Goal: Task Accomplishment & Management: Use online tool/utility

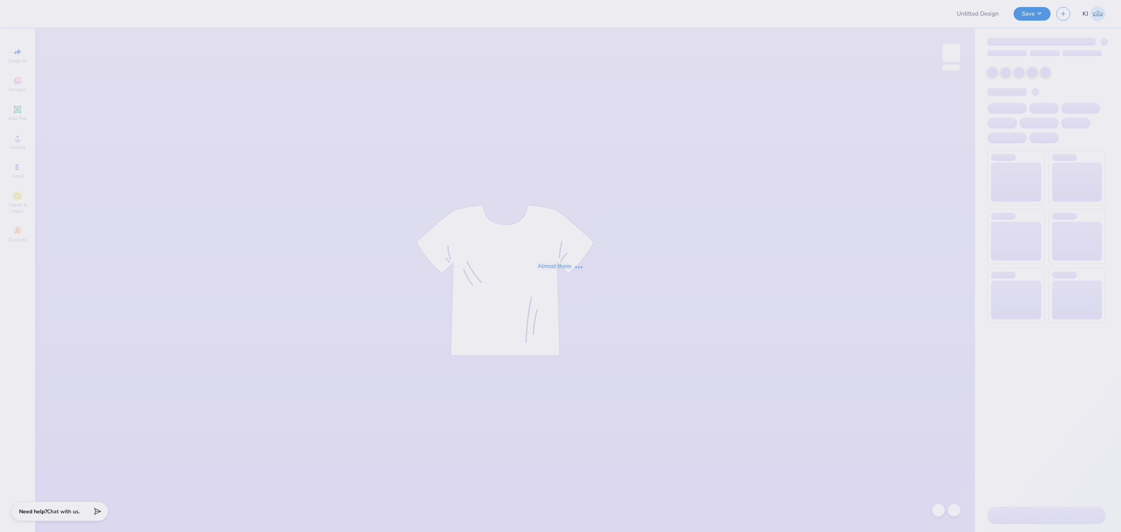
type input "Beta Porsche"
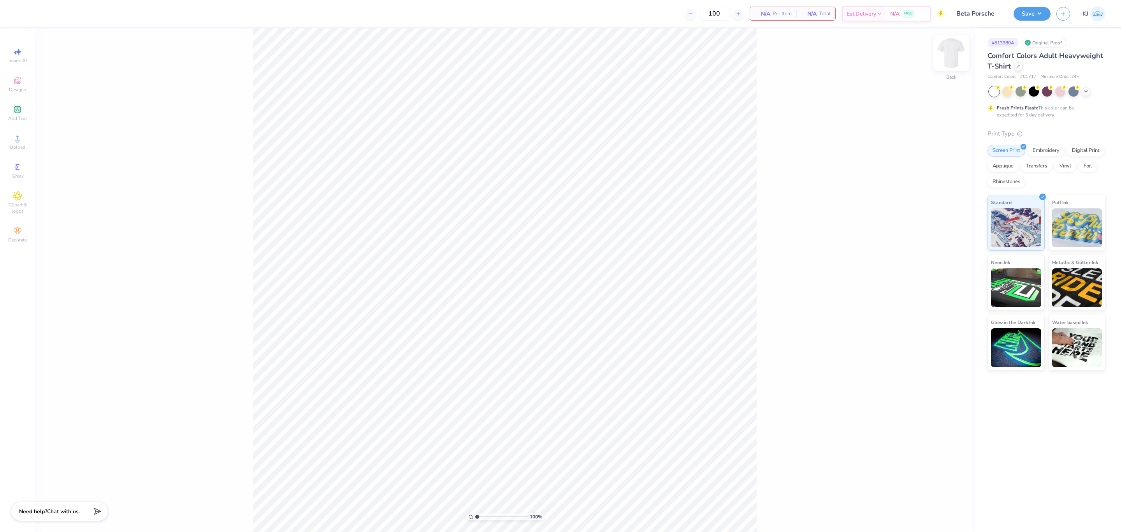
click at [947, 51] on img at bounding box center [951, 52] width 31 height 31
click at [20, 148] on span "Upload" at bounding box center [18, 147] width 16 height 6
click at [18, 147] on span "Upload" at bounding box center [18, 147] width 16 height 6
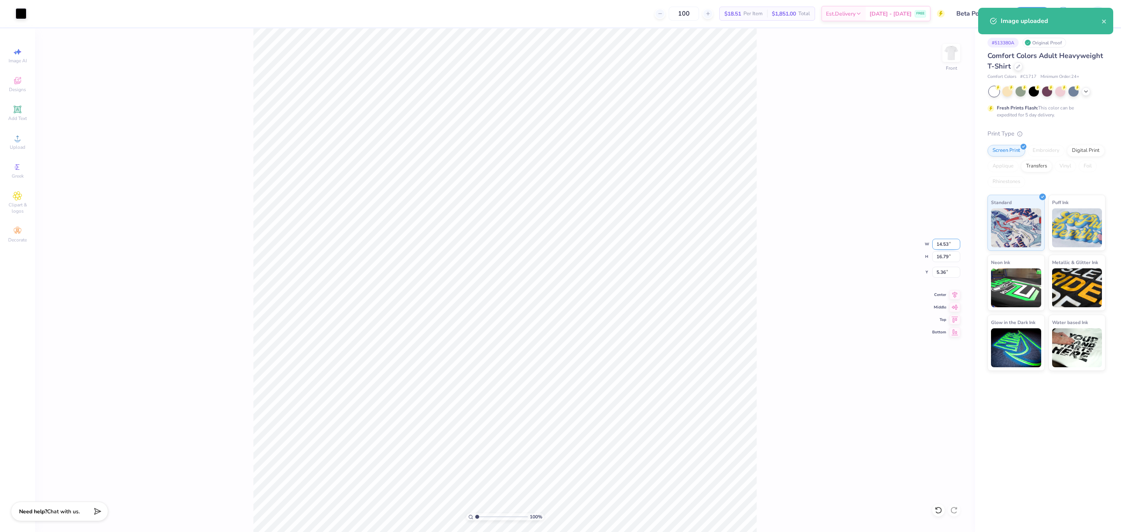
click at [938, 243] on input "14.53" at bounding box center [946, 244] width 28 height 11
type input "11.00"
type input "12.71"
click at [938, 275] on input "7.40" at bounding box center [946, 272] width 28 height 11
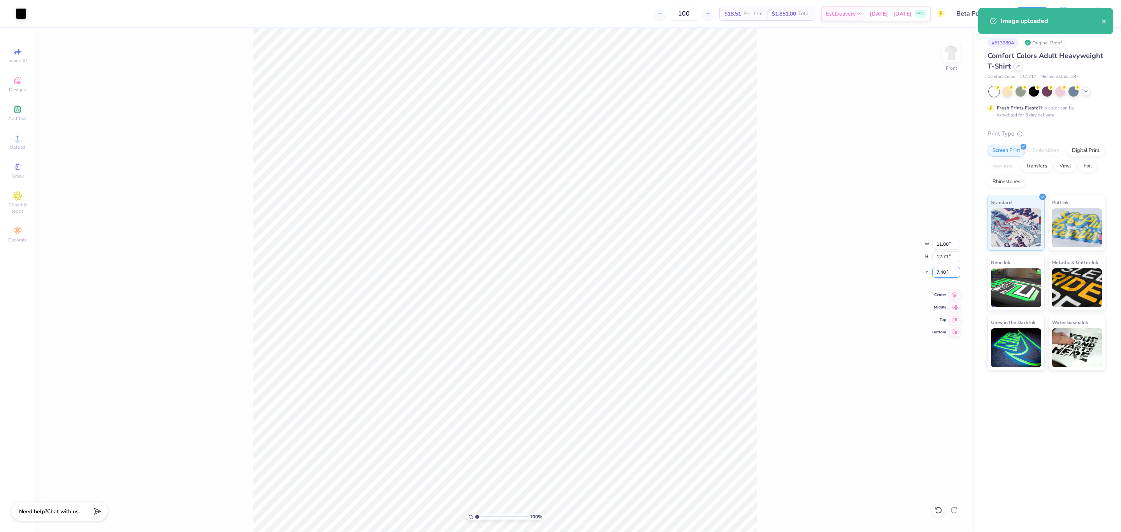
click at [938, 275] on input "7.40" at bounding box center [946, 272] width 28 height 11
type input "3.00"
click at [799, 260] on div "100 % Front W 11.00 11.00 " H 12.71 12.71 " Y 3.00 3.00 " Center Middle Top Bot…" at bounding box center [505, 279] width 940 height 503
click at [1042, 12] on button "Save" at bounding box center [1032, 13] width 37 height 14
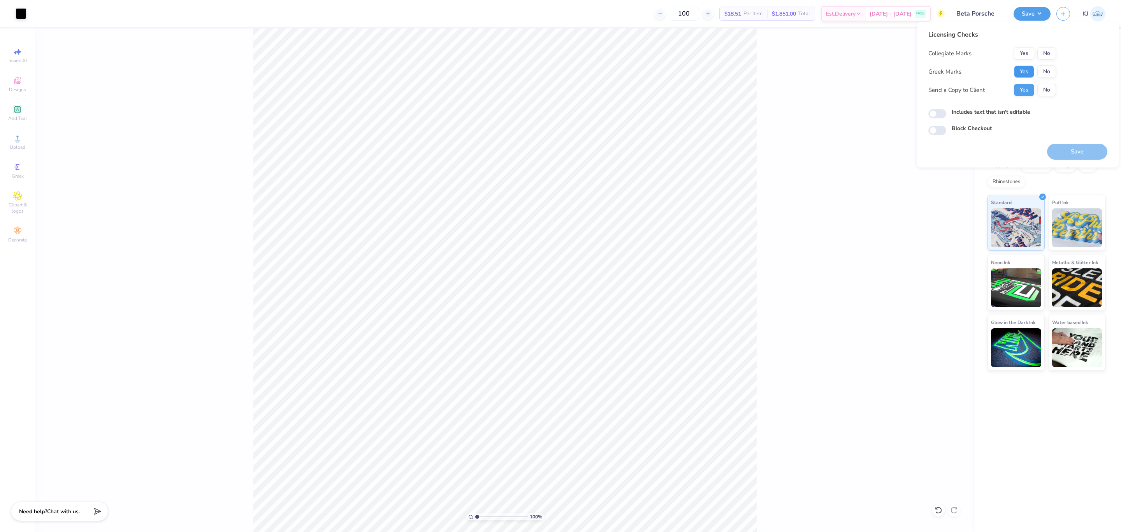
click at [1024, 69] on button "Yes" at bounding box center [1024, 71] width 20 height 12
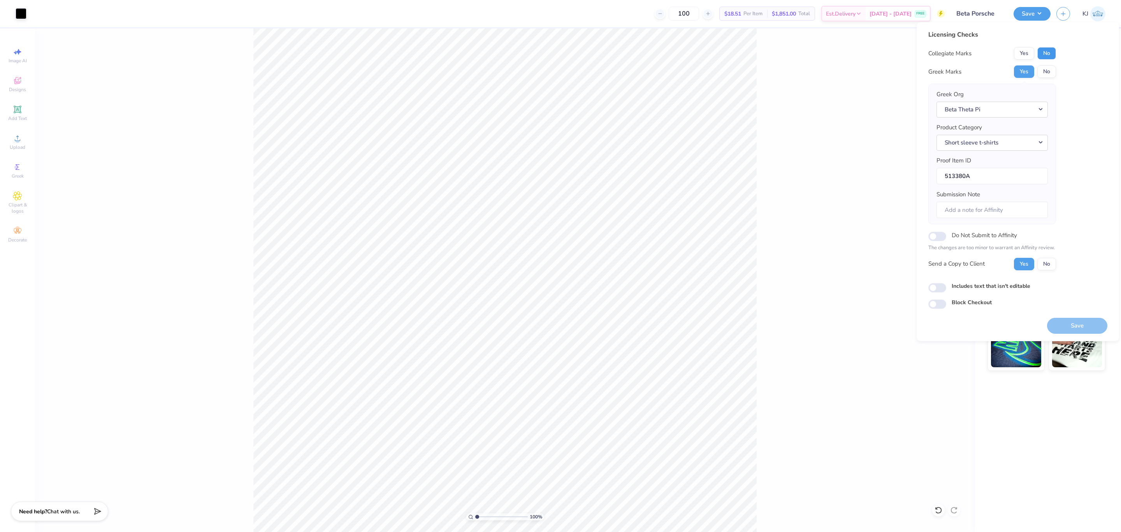
click at [1045, 52] on button "No" at bounding box center [1047, 53] width 19 height 12
click at [1069, 327] on button "Save" at bounding box center [1077, 326] width 60 height 16
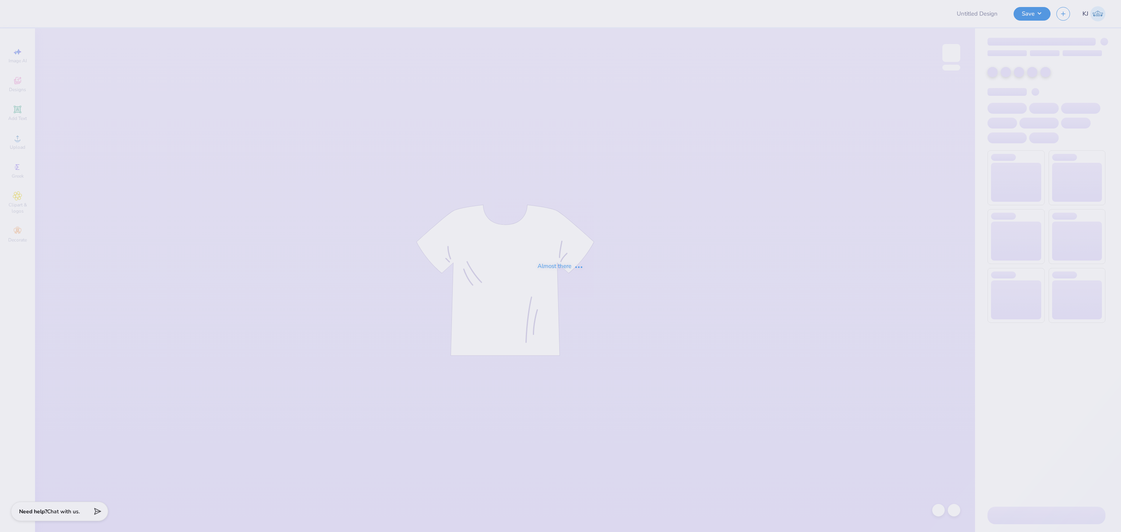
type input "[PERSON_NAME] : [GEOGRAPHIC_DATA][US_STATE]"
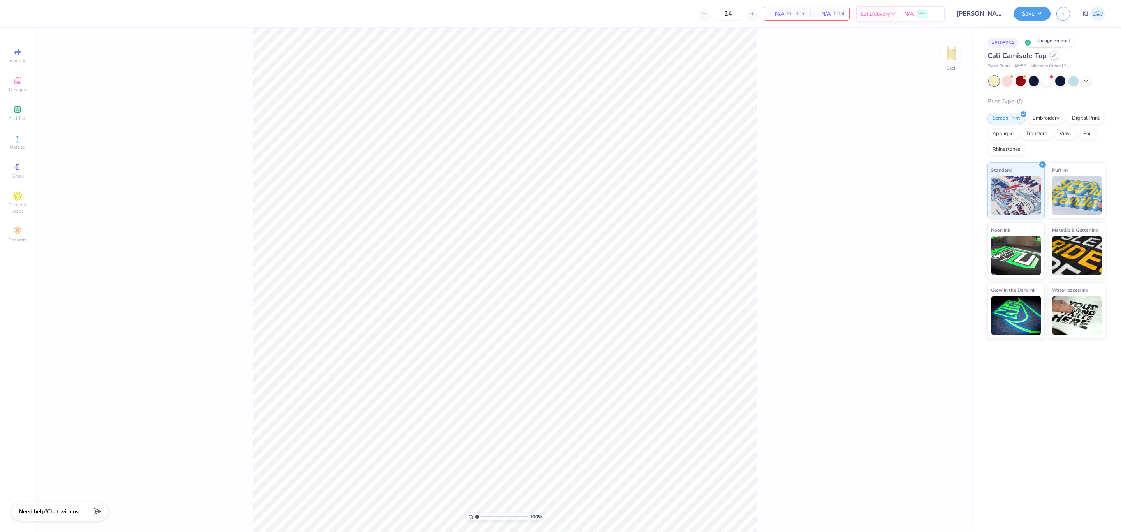
click at [1052, 55] on icon at bounding box center [1054, 55] width 4 height 4
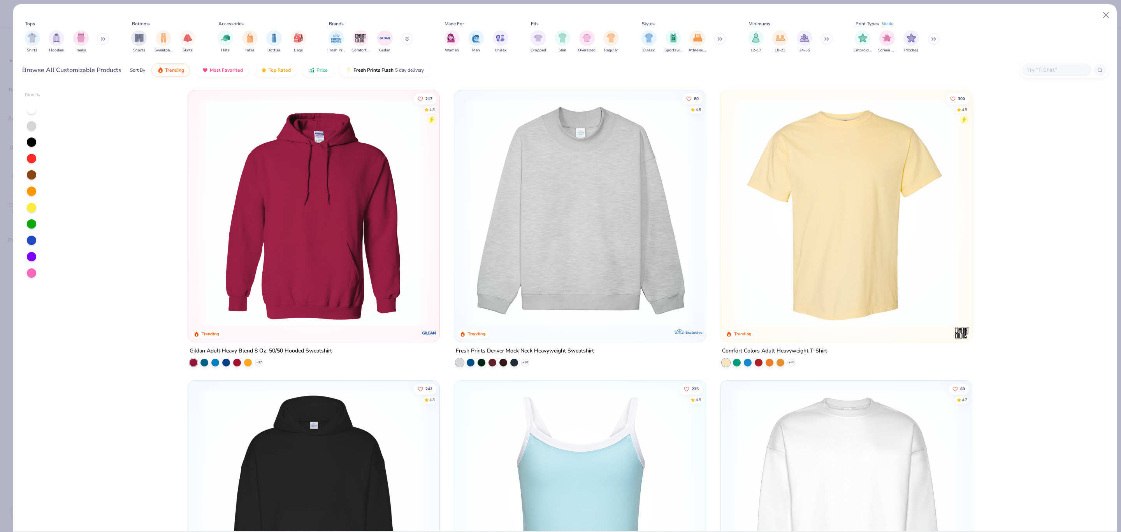
click at [1056, 68] on input "text" at bounding box center [1057, 69] width 60 height 9
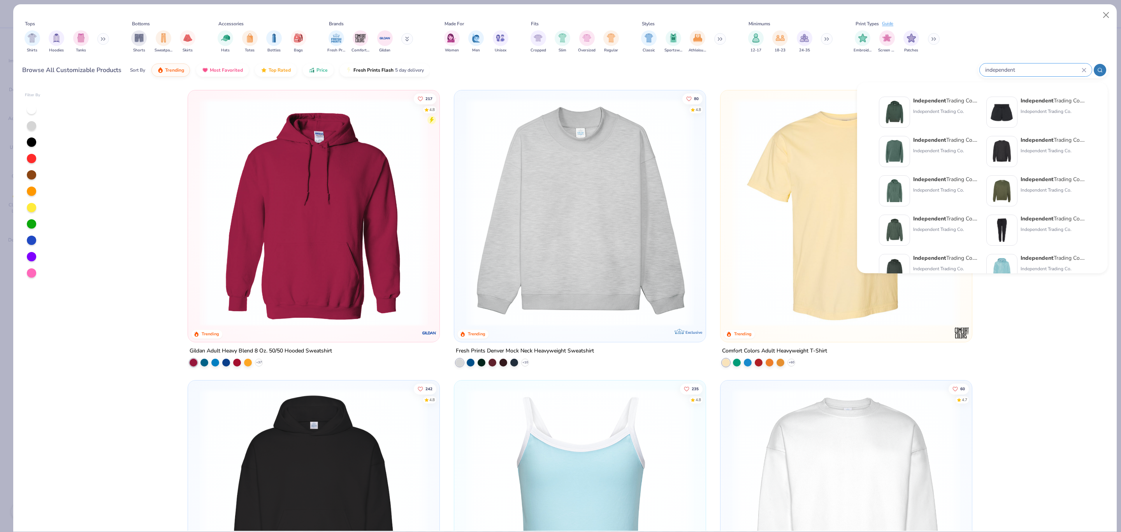
type input "independent"
click at [948, 119] on div "Independent Trading Co. Hooded Sweatshirt Independent Trading Co." at bounding box center [945, 112] width 65 height 31
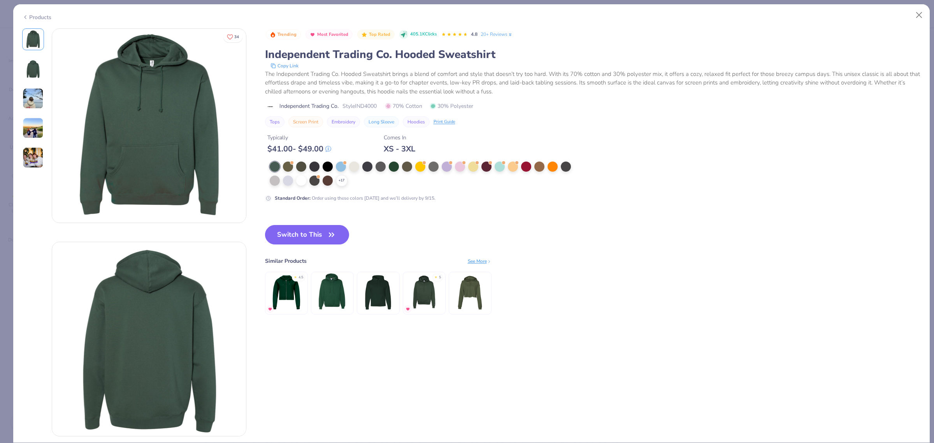
click at [28, 14] on icon at bounding box center [25, 16] width 6 height 9
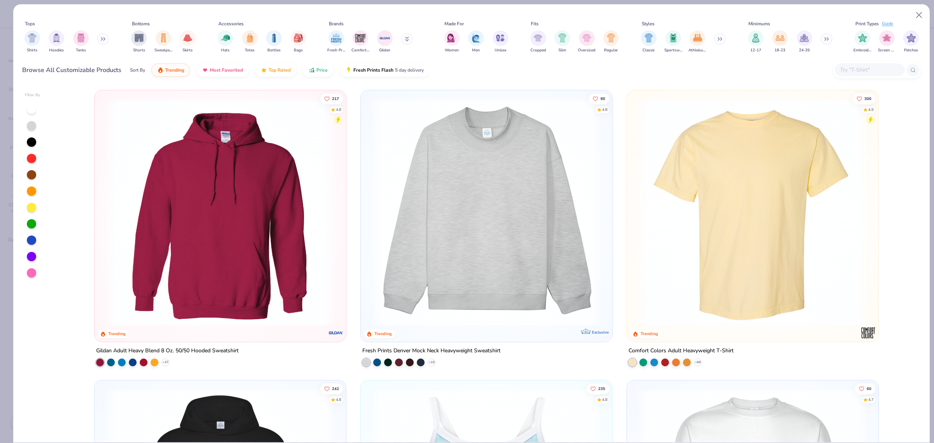
click at [858, 67] on input "text" at bounding box center [870, 69] width 60 height 9
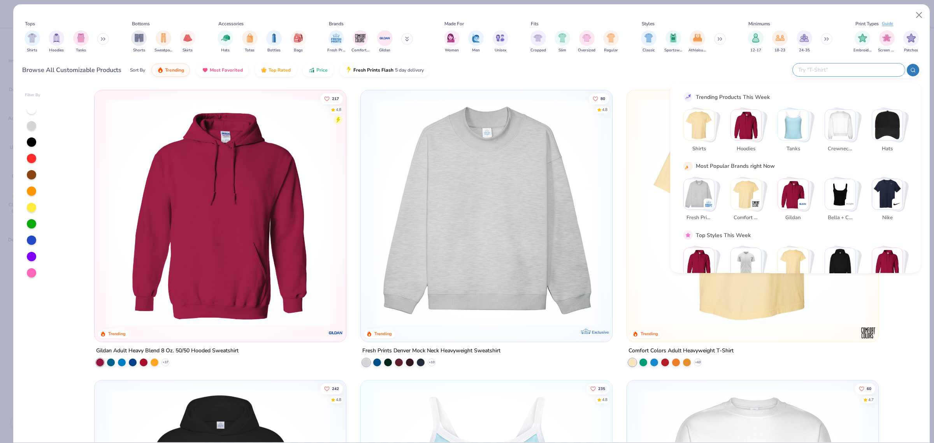
paste input "[URL][DOMAIN_NAME]"
type input "[URL][DOMAIN_NAME]"
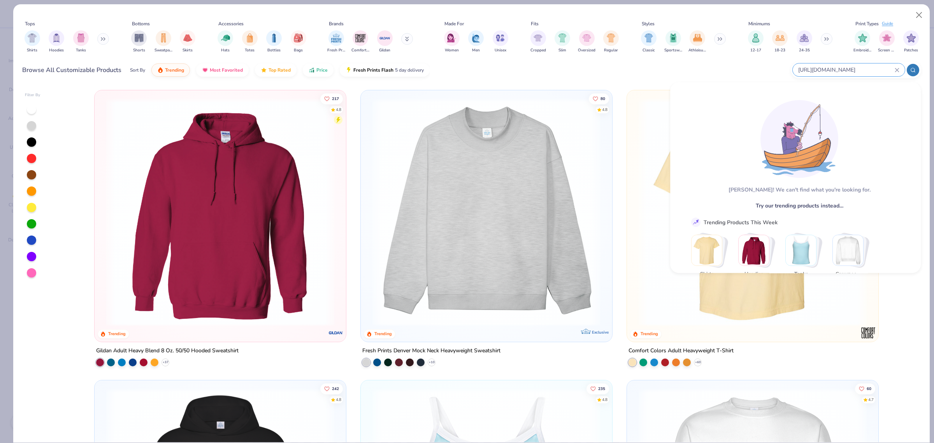
click at [898, 69] on icon at bounding box center [897, 70] width 4 height 4
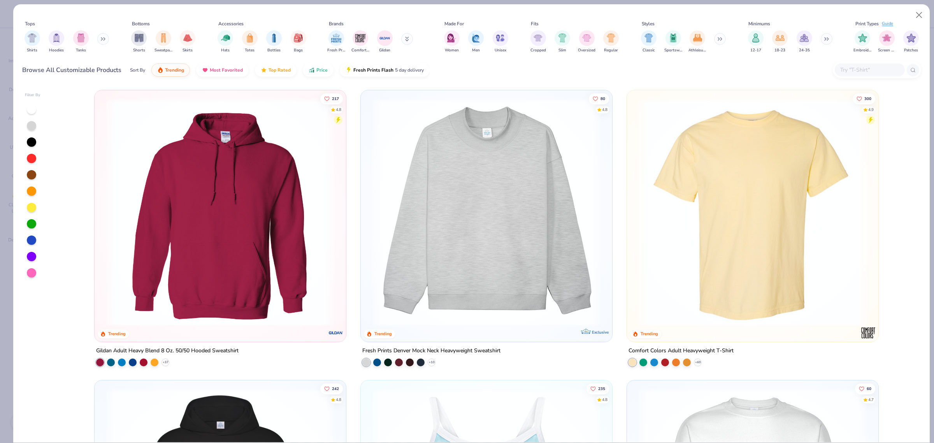
scroll to position [0, 0]
type input "SS4500"
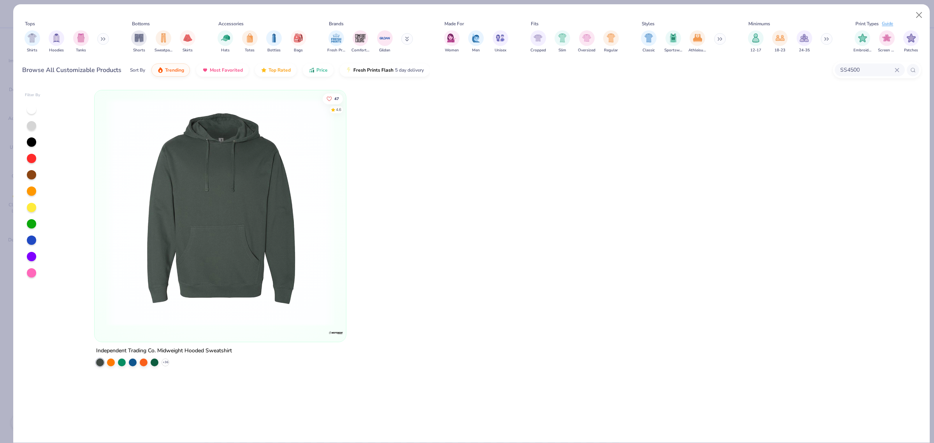
click at [193, 283] on img at bounding box center [220, 212] width 236 height 228
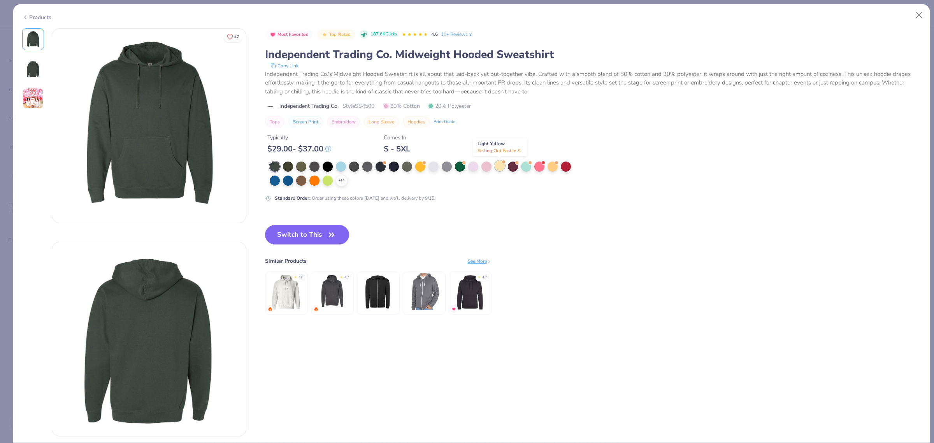
click at [496, 166] on div at bounding box center [500, 166] width 10 height 10
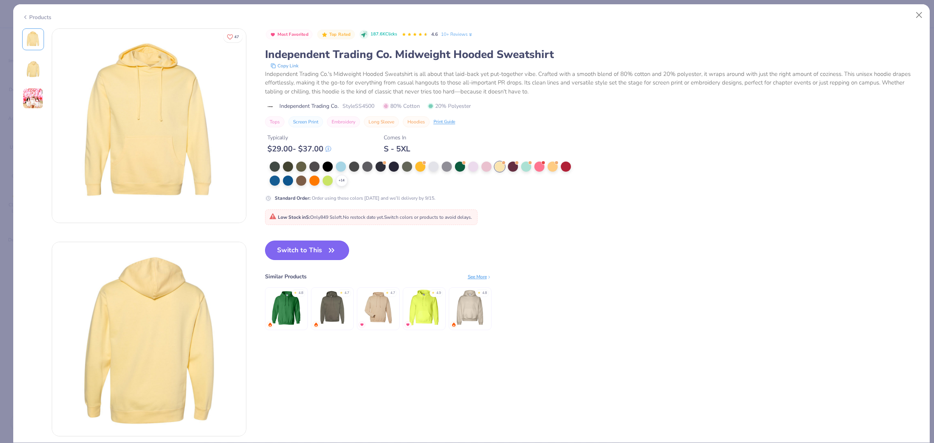
click at [295, 253] on button "Switch to This" at bounding box center [307, 250] width 84 height 19
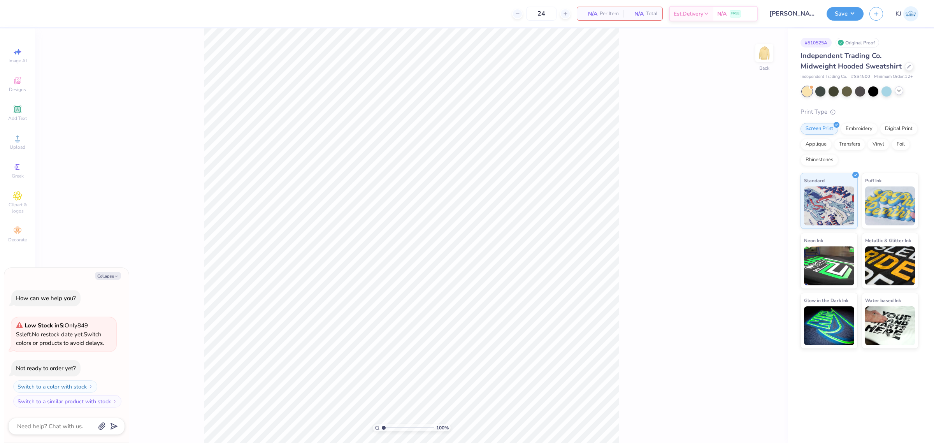
click at [898, 92] on icon at bounding box center [899, 91] width 6 height 6
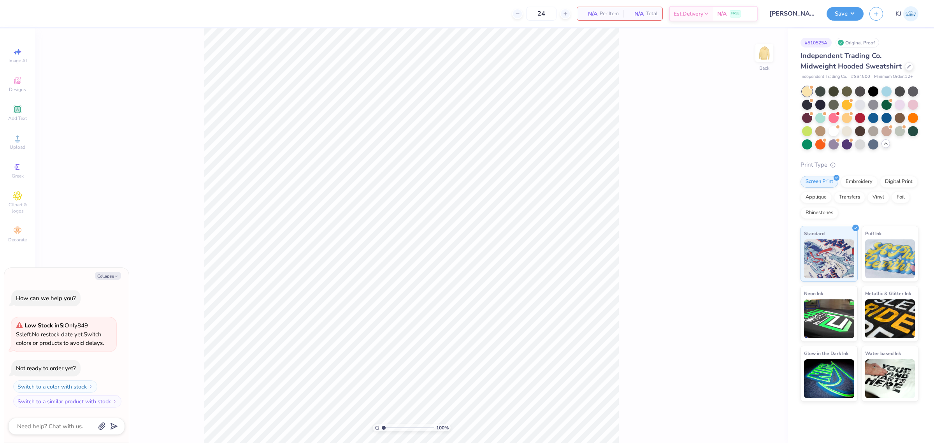
click at [662, 204] on div "100 % Back" at bounding box center [411, 235] width 753 height 415
click at [17, 148] on span "Upload" at bounding box center [18, 147] width 16 height 6
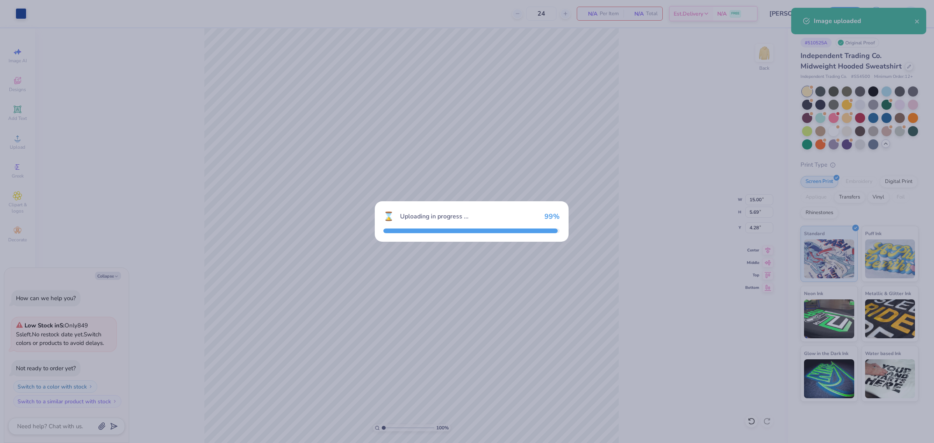
type textarea "x"
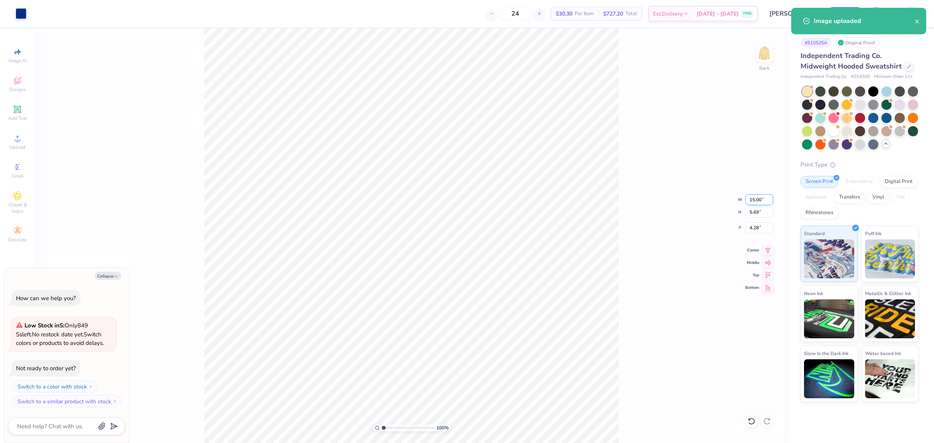
click at [753, 199] on input "15.00" at bounding box center [760, 199] width 28 height 11
type input "11"
type textarea "x"
type input "11.00"
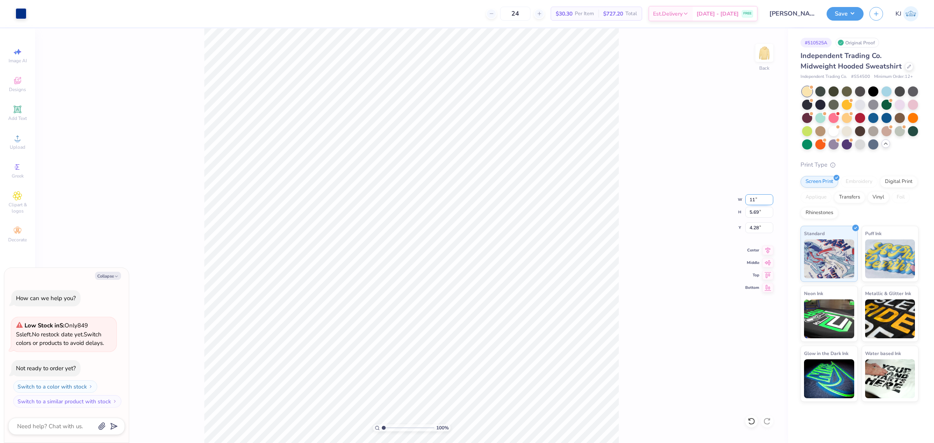
type input "4.18"
click at [758, 227] on input "5.04" at bounding box center [760, 227] width 28 height 11
type input "3"
type textarea "x"
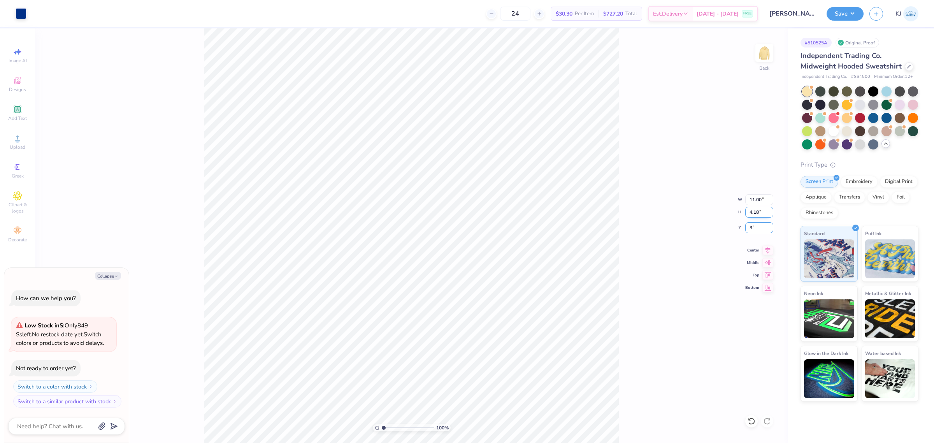
type input "3.00"
click at [654, 208] on div "100 % Back W 11.00 11.00 " H 4.18 4.18 " Y 3.00 3.00 " Center Middle Top Bottom" at bounding box center [411, 235] width 753 height 415
click at [19, 144] on span "Upload" at bounding box center [18, 147] width 16 height 6
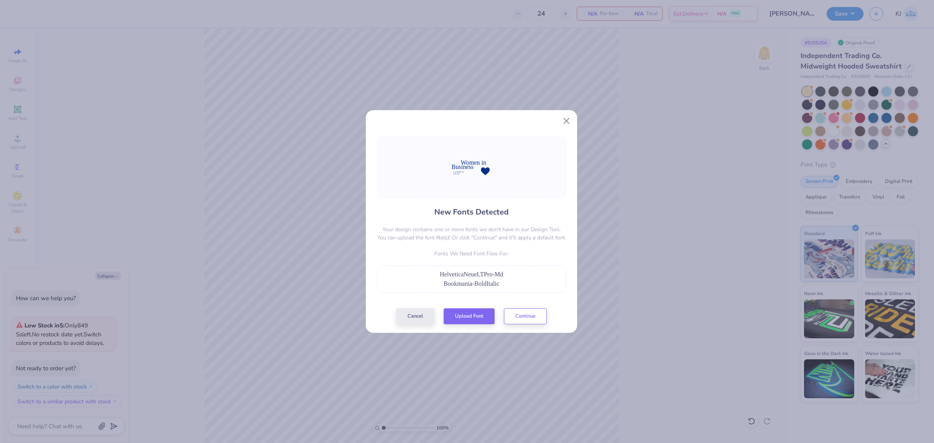
click at [481, 274] on span "HelveticaNeueLTPro-Md" at bounding box center [471, 274] width 63 height 7
click at [509, 279] on div "Bookmania-BoldItalic" at bounding box center [472, 283] width 181 height 9
click at [491, 285] on span "Bookmania-BoldItalic" at bounding box center [472, 283] width 56 height 7
click at [448, 275] on span "HelveticaNeueLTPro-Md" at bounding box center [471, 274] width 63 height 7
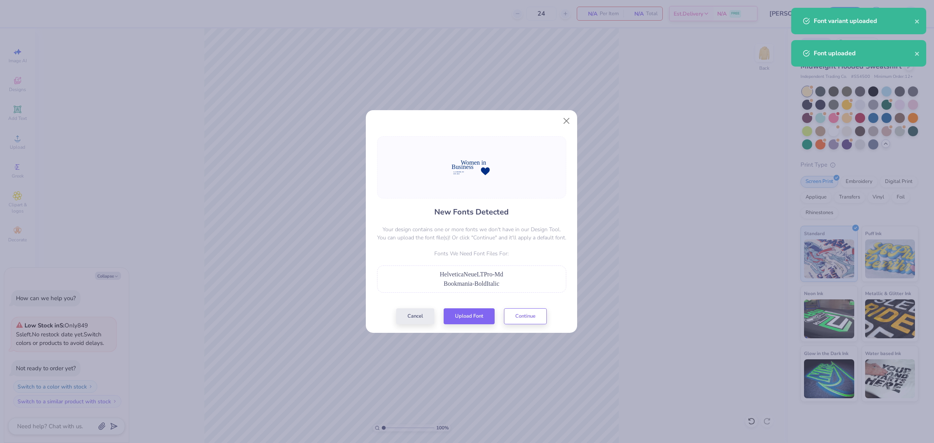
click at [478, 281] on span "Bookmania-BoldItalic" at bounding box center [472, 283] width 56 height 7
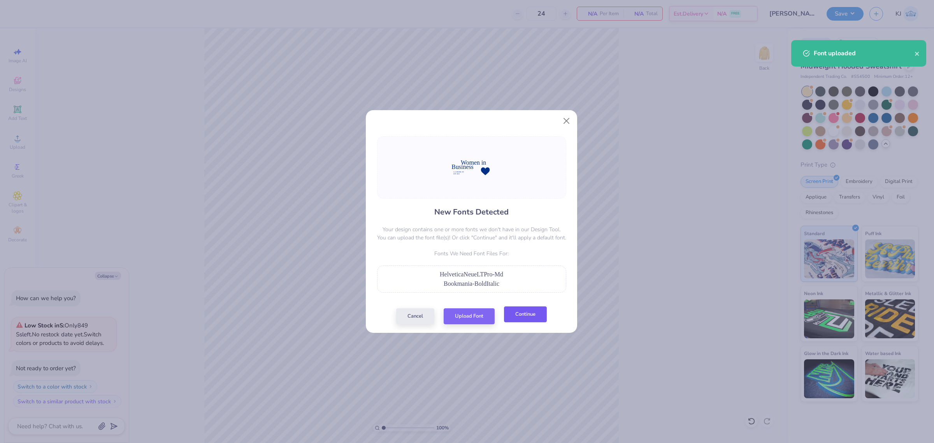
click at [534, 316] on button "Continue" at bounding box center [525, 314] width 43 height 16
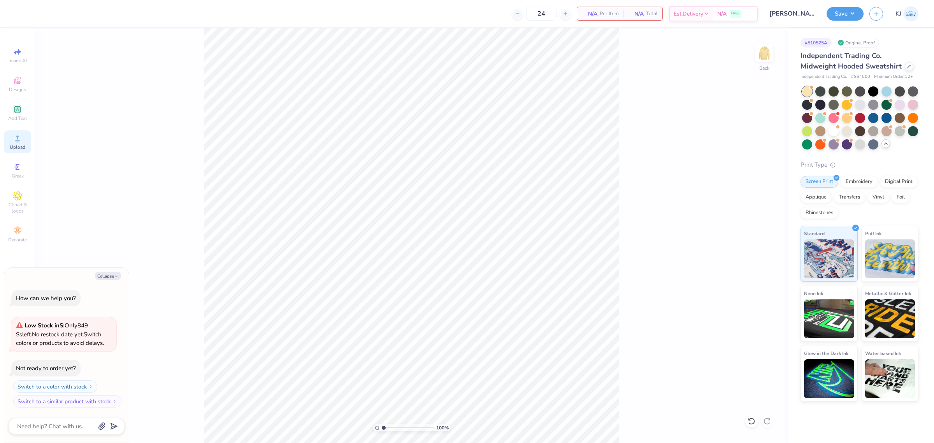
click at [12, 143] on div "Upload" at bounding box center [17, 141] width 27 height 23
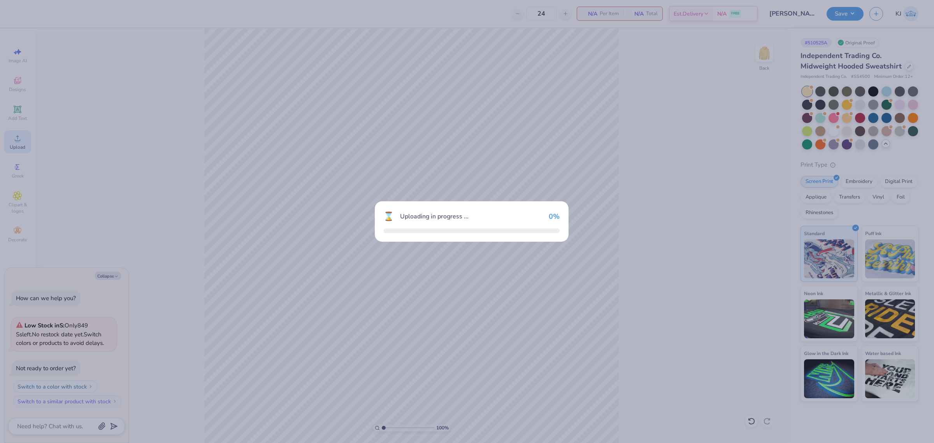
type textarea "x"
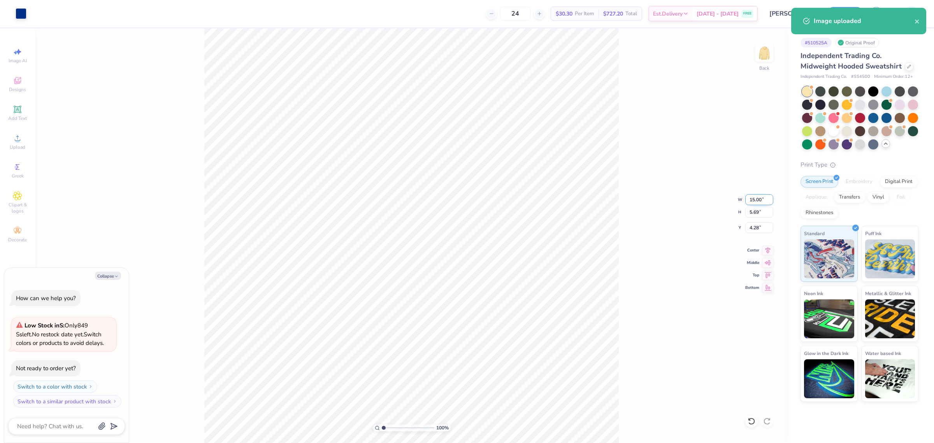
click at [751, 201] on input "15.00" at bounding box center [760, 199] width 28 height 11
type input "11"
type textarea "x"
type input "11.00"
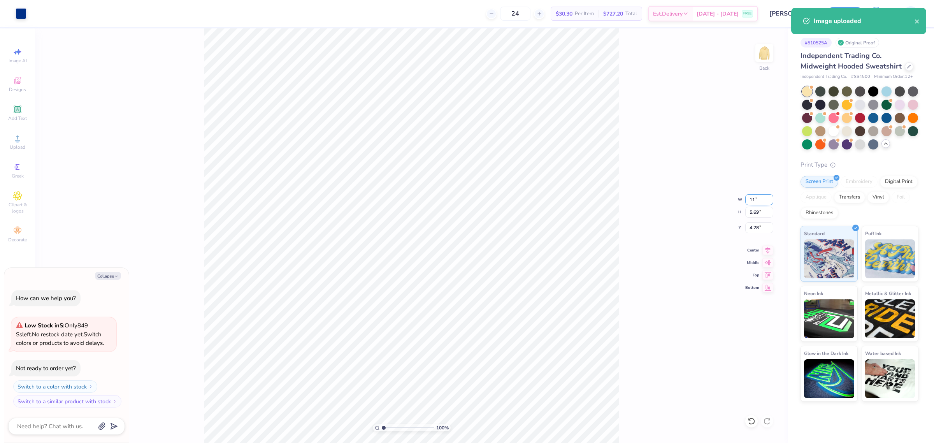
type input "4.18"
click at [754, 229] on input "5.04" at bounding box center [760, 227] width 28 height 11
type input "3.00"
click at [624, 179] on div "100 % Back W 11.00 11.00 " H 4.18 4.18 " Y 3.00 3.00 " Center Middle Top Bottom" at bounding box center [411, 235] width 753 height 415
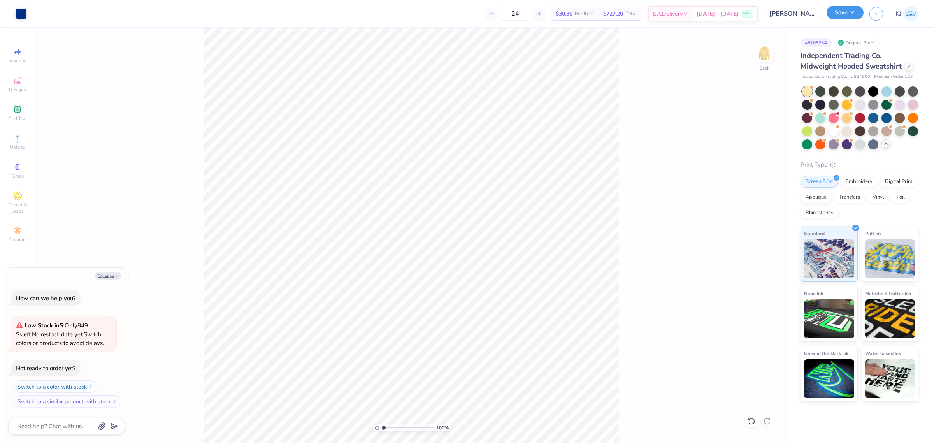
click at [848, 14] on button "Save" at bounding box center [845, 13] width 37 height 14
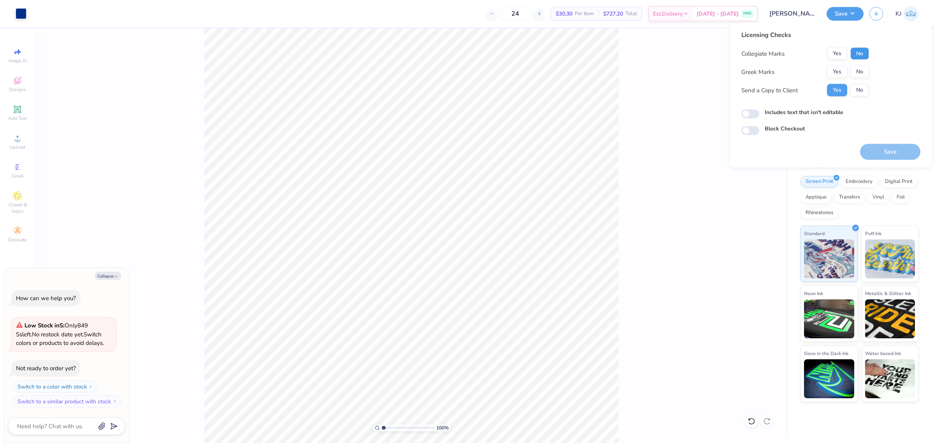
click at [851, 49] on button "No" at bounding box center [860, 53] width 19 height 12
click at [860, 71] on button "No" at bounding box center [860, 72] width 19 height 12
click at [877, 150] on button "Save" at bounding box center [890, 152] width 60 height 16
type textarea "x"
